Goal: Task Accomplishment & Management: Complete application form

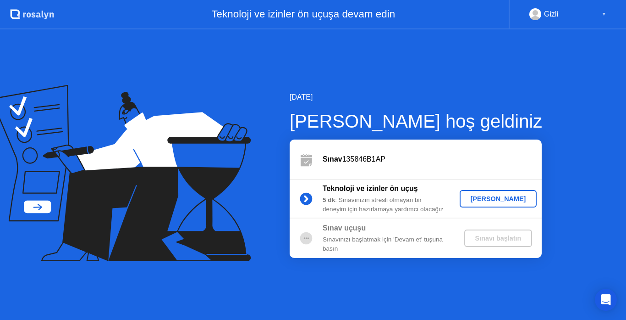
click at [494, 199] on div "[PERSON_NAME]" at bounding box center [499, 198] width 70 height 7
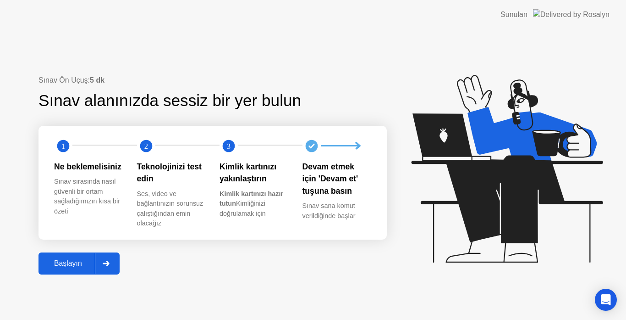
click at [71, 260] on div "Başlayın" at bounding box center [68, 263] width 54 height 8
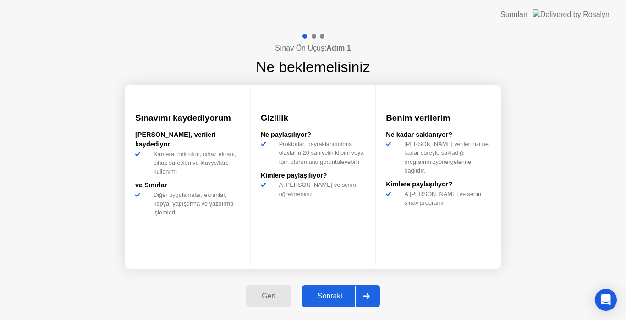
click at [329, 294] on div "Sonraki" at bounding box center [330, 296] width 50 height 8
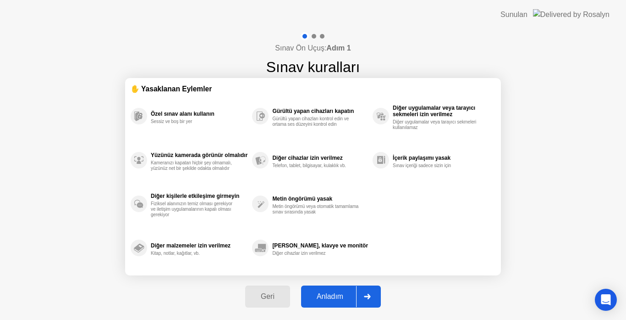
click at [361, 296] on div at bounding box center [367, 296] width 22 height 21
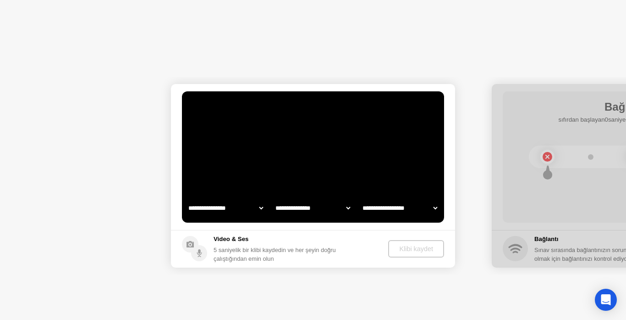
select select "**********"
select select "*******"
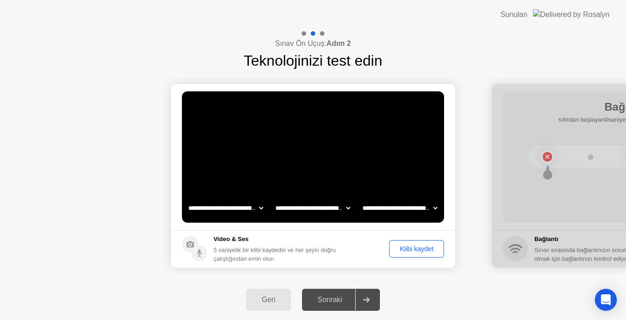
click at [423, 248] on div "Klibi kaydet" at bounding box center [417, 248] width 49 height 7
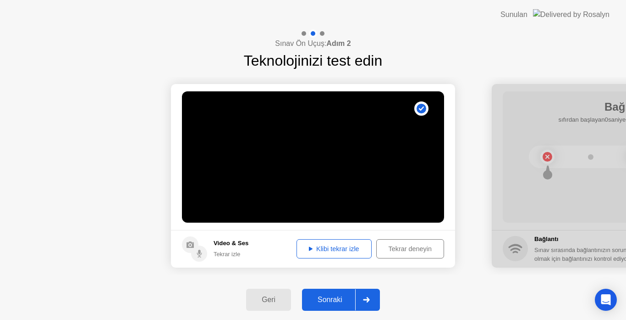
click at [345, 248] on div "Klibi tekrar izle" at bounding box center [334, 248] width 69 height 7
click at [362, 304] on div at bounding box center [366, 299] width 22 height 21
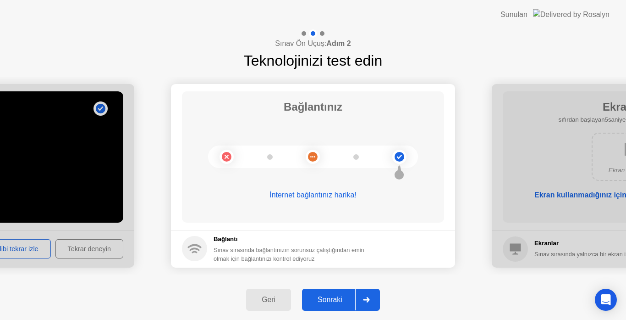
click at [368, 303] on div at bounding box center [366, 299] width 22 height 21
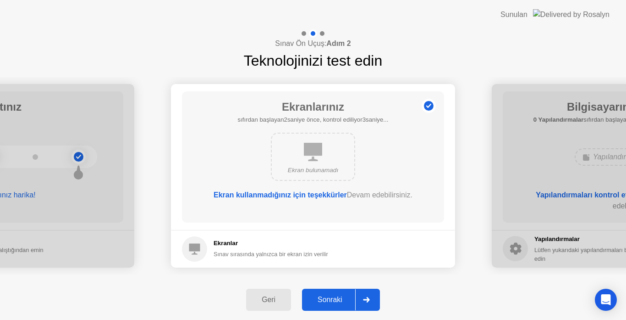
click at [370, 299] on icon at bounding box center [366, 300] width 6 height 6
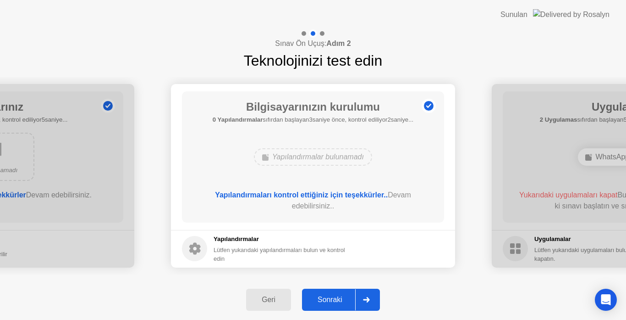
click at [369, 301] on icon at bounding box center [366, 300] width 6 height 6
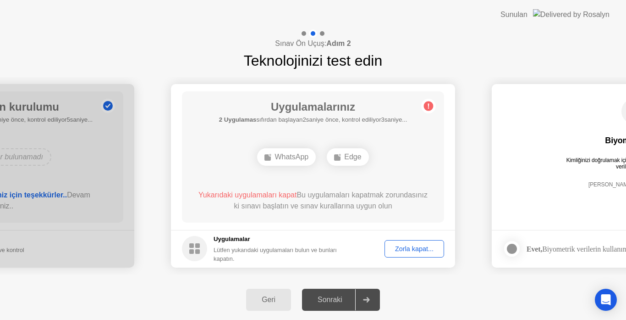
click at [413, 249] on div "Zorla kapat..." at bounding box center [414, 248] width 53 height 7
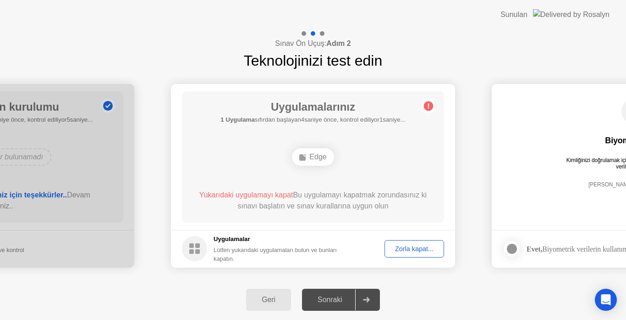
click at [412, 250] on div "Zorla kapat..." at bounding box center [414, 248] width 53 height 7
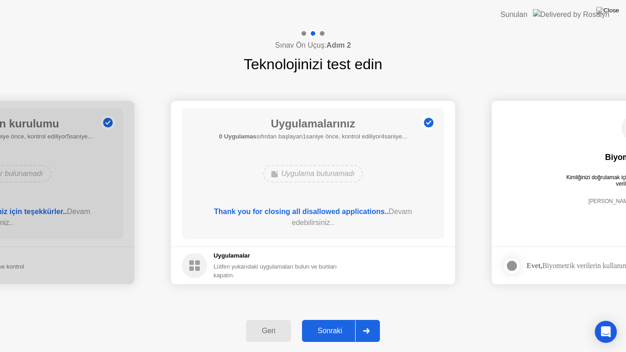
click at [370, 319] on div at bounding box center [366, 331] width 22 height 21
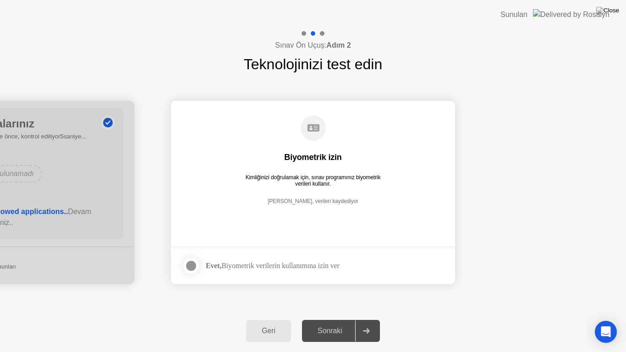
click at [195, 265] on div at bounding box center [191, 265] width 11 height 11
click at [373, 319] on div at bounding box center [366, 331] width 22 height 21
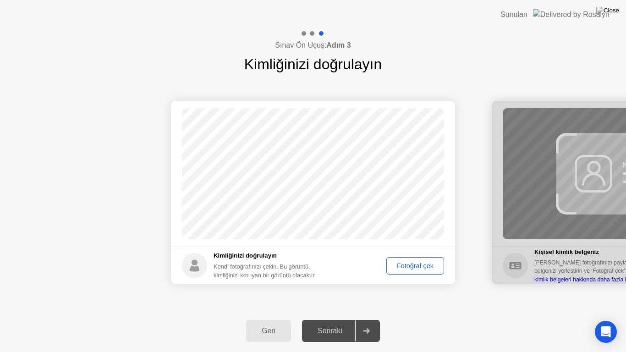
click at [412, 264] on div "Fotoğraf çek" at bounding box center [415, 265] width 51 height 7
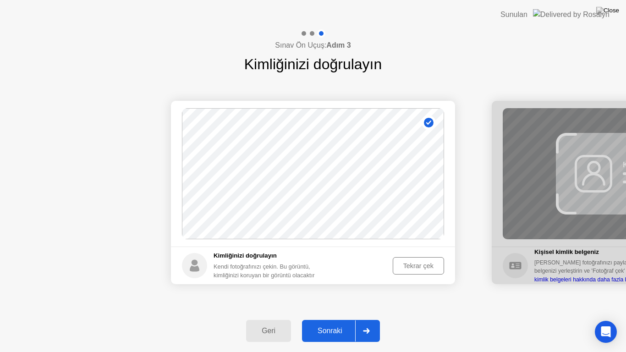
click at [417, 266] on div "Tekrar çek" at bounding box center [418, 265] width 45 height 7
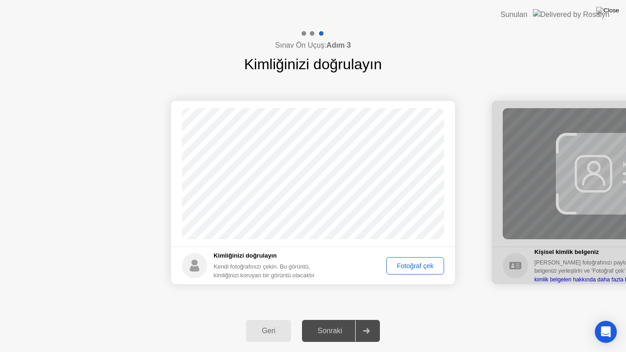
click at [418, 266] on div "Fotoğraf çek" at bounding box center [415, 265] width 51 height 7
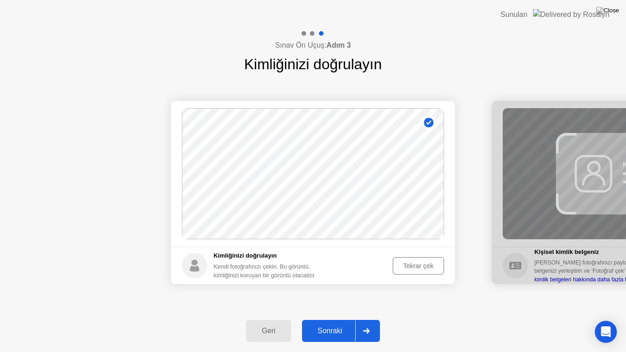
click at [422, 268] on div "Tekrar çek" at bounding box center [418, 265] width 45 height 7
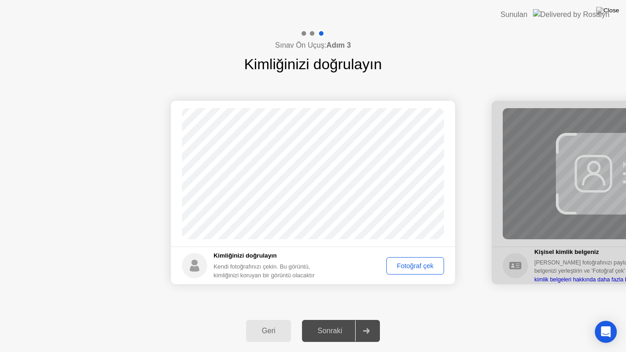
click at [422, 268] on div "Fotoğraf çek" at bounding box center [415, 265] width 51 height 7
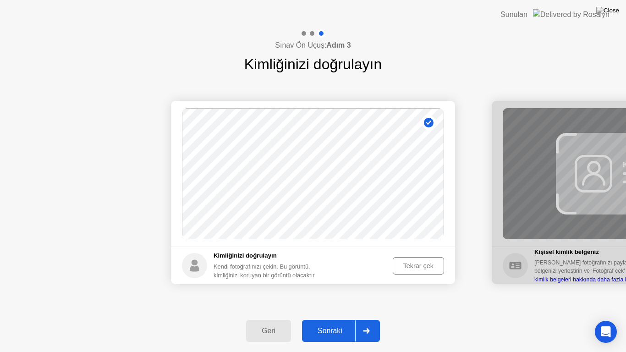
click at [413, 270] on div "Tekrar çek" at bounding box center [418, 265] width 45 height 7
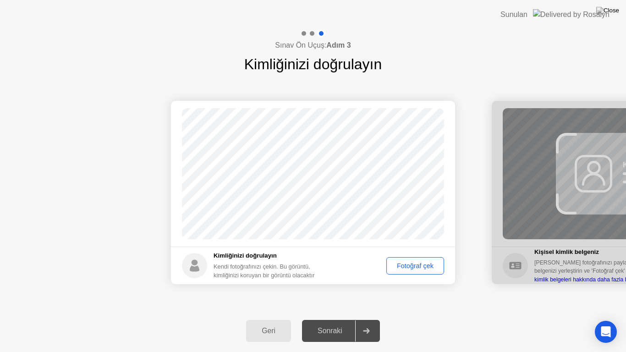
click at [413, 270] on div "Fotoğraf çek" at bounding box center [415, 265] width 51 height 7
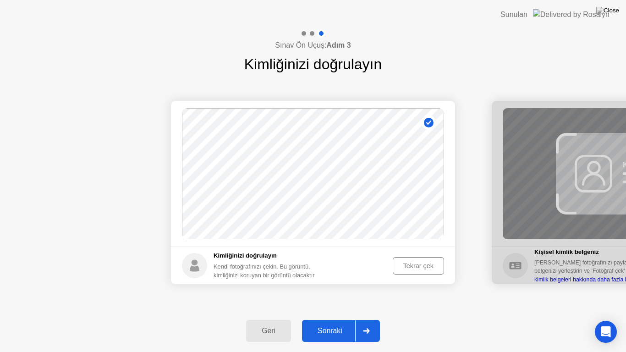
click at [344, 319] on div "Sonraki" at bounding box center [330, 331] width 50 height 8
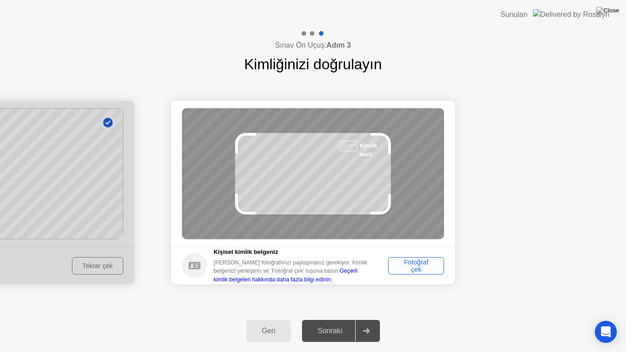
click at [416, 266] on div "Fotoğraf çek" at bounding box center [417, 266] width 50 height 15
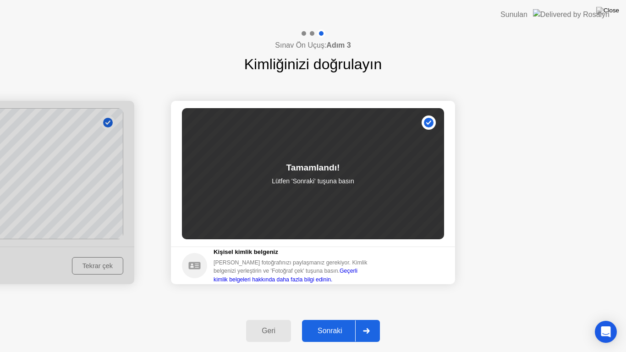
click at [348, 319] on div "Sonraki" at bounding box center [330, 331] width 50 height 8
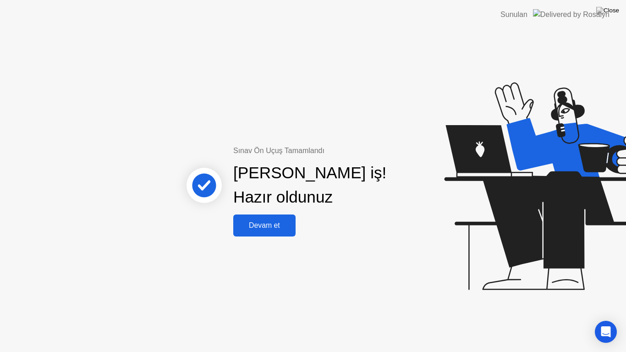
click at [287, 228] on div "Devam et" at bounding box center [264, 225] width 57 height 8
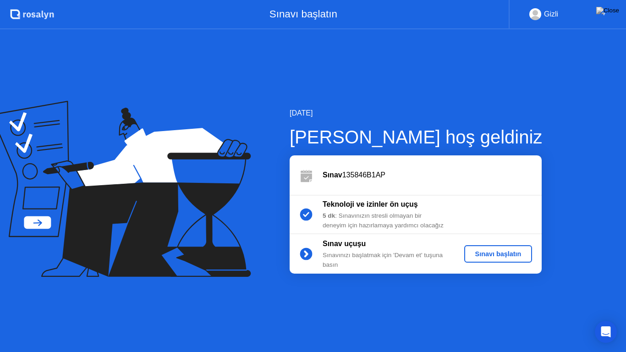
click at [490, 257] on div "Sınavı başlatın" at bounding box center [498, 253] width 61 height 7
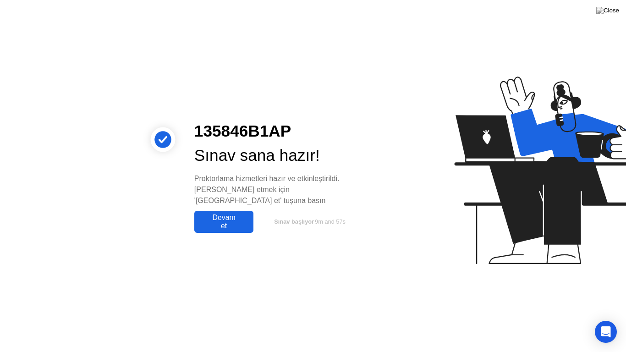
click at [227, 217] on div "Devam et" at bounding box center [224, 222] width 54 height 17
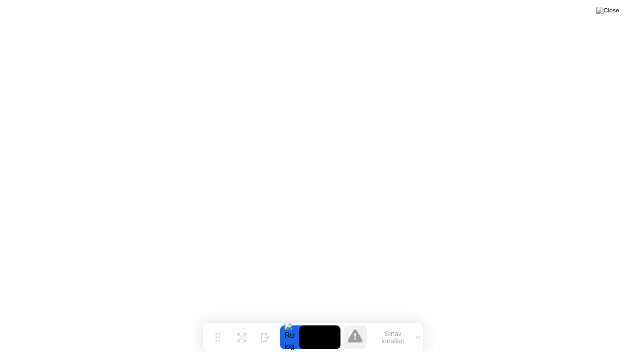
click at [404, 319] on button "Sınav kuralları" at bounding box center [397, 338] width 53 height 16
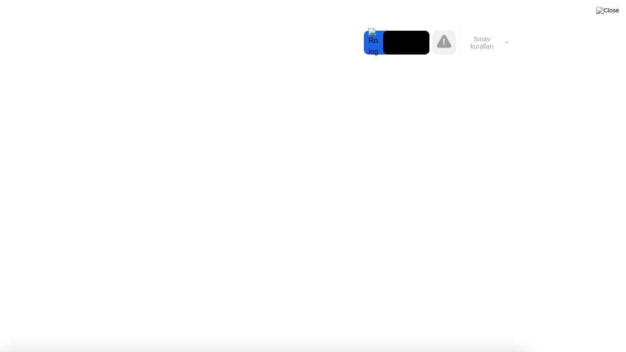
click at [485, 41] on button "Sınav kuralları" at bounding box center [485, 43] width 53 height 16
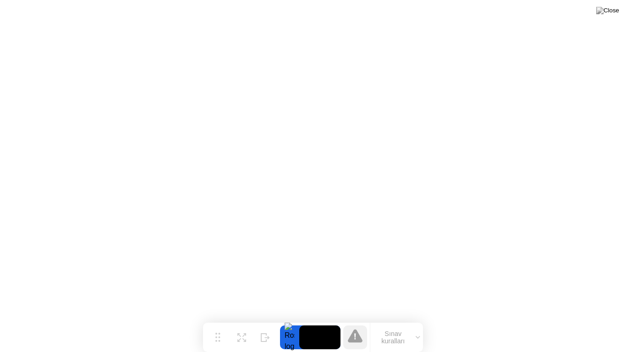
click at [359, 319] on icon at bounding box center [355, 335] width 15 height 13
